Goal: Navigation & Orientation: Find specific page/section

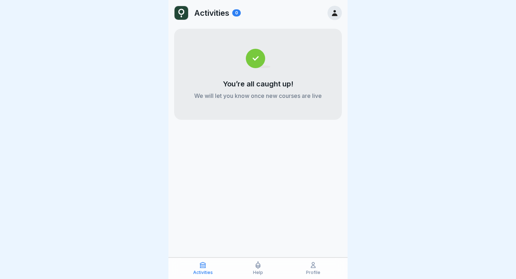
click at [313, 270] on div "Profile" at bounding box center [313, 268] width 52 height 14
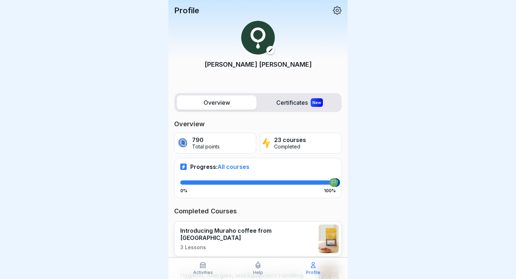
click at [340, 11] on icon at bounding box center [337, 10] width 9 height 9
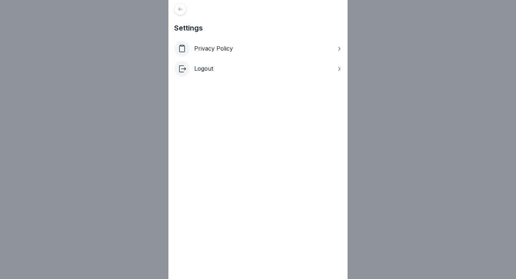
click at [178, 11] on icon at bounding box center [180, 8] width 5 height 5
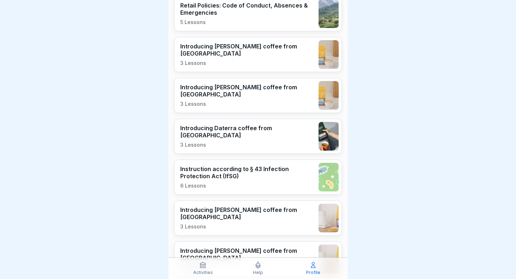
scroll to position [478, 0]
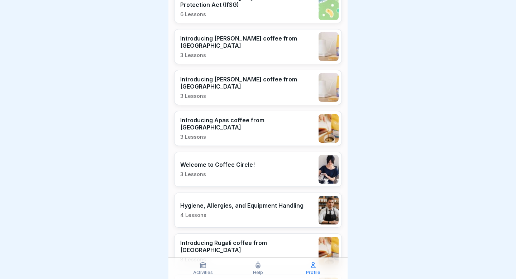
click at [310, 262] on icon at bounding box center [313, 264] width 7 height 7
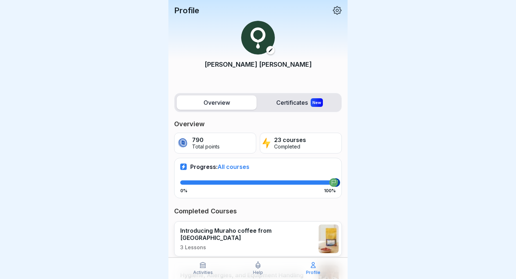
click at [250, 58] on div "Juan Cruz Vinet Serantes" at bounding box center [258, 49] width 168 height 68
click at [269, 53] on button at bounding box center [270, 50] width 9 height 9
click at [284, 98] on label "Certificates New" at bounding box center [300, 102] width 80 height 14
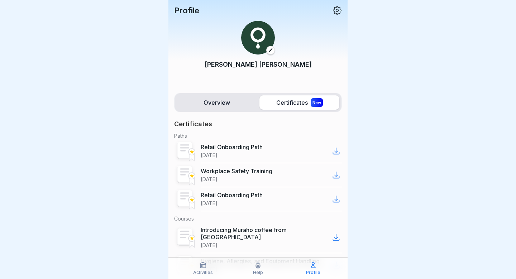
click at [232, 103] on label "Overview" at bounding box center [217, 102] width 80 height 14
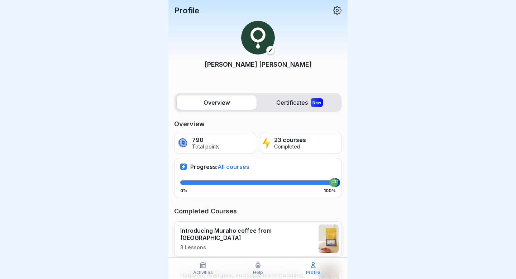
click at [186, 10] on p "Profile" at bounding box center [186, 10] width 25 height 9
click at [251, 270] on div "Help" at bounding box center [258, 268] width 52 height 14
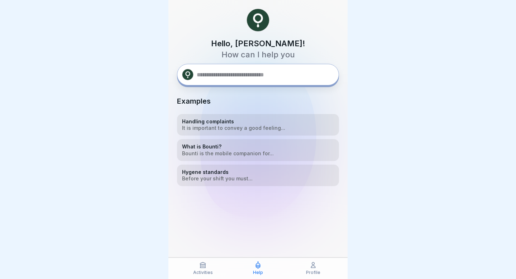
click at [209, 269] on div "Activities" at bounding box center [203, 268] width 52 height 14
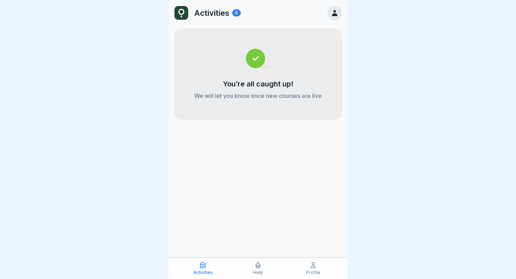
click at [338, 14] on icon at bounding box center [335, 13] width 8 height 8
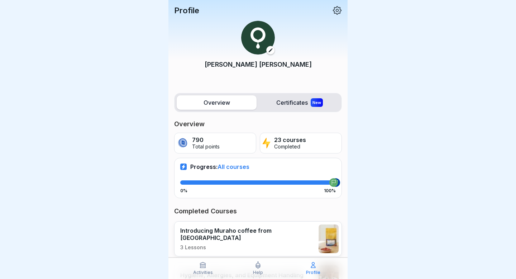
click at [338, 14] on icon at bounding box center [337, 10] width 9 height 9
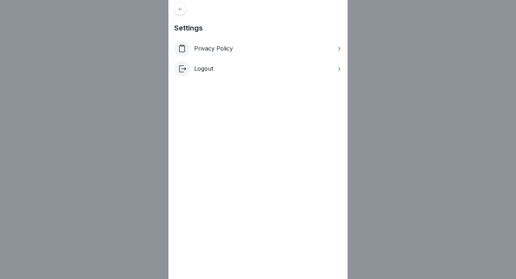
click at [326, 48] on div "Privacy Policy" at bounding box center [258, 49] width 168 height 16
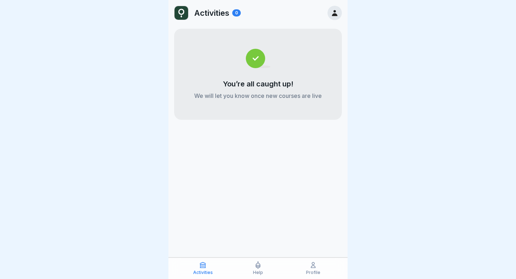
click at [184, 13] on img at bounding box center [182, 13] width 14 height 14
click at [179, 10] on img at bounding box center [182, 13] width 14 height 14
click at [313, 266] on icon at bounding box center [313, 264] width 7 height 7
